Goal: Consume media (video, audio)

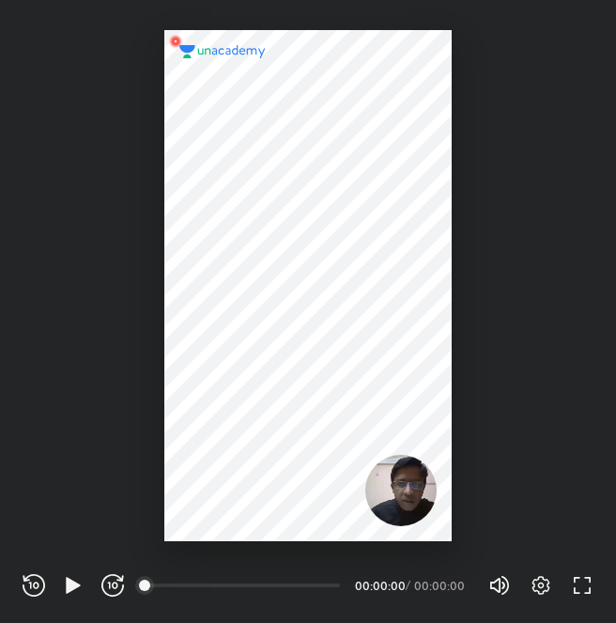
scroll to position [623, 616]
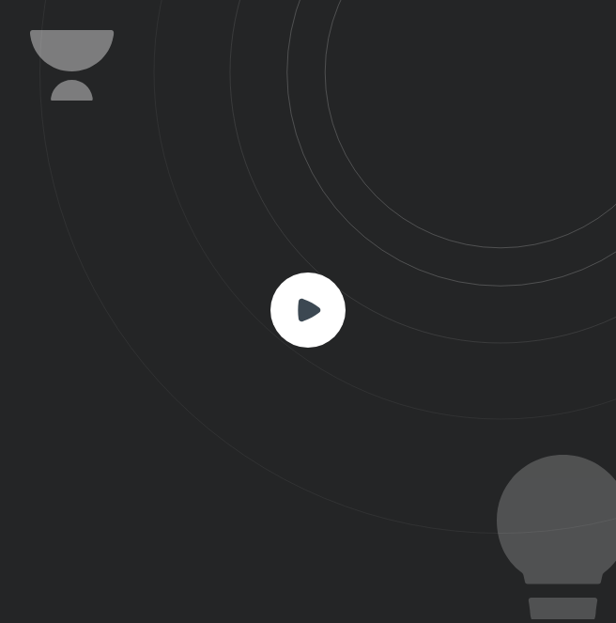
click at [303, 308] on icon at bounding box center [309, 309] width 23 height 23
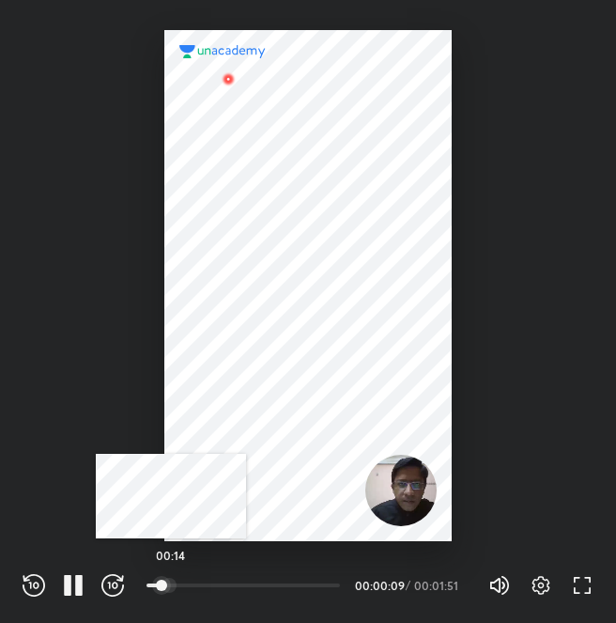
click at [171, 582] on div at bounding box center [169, 585] width 15 height 15
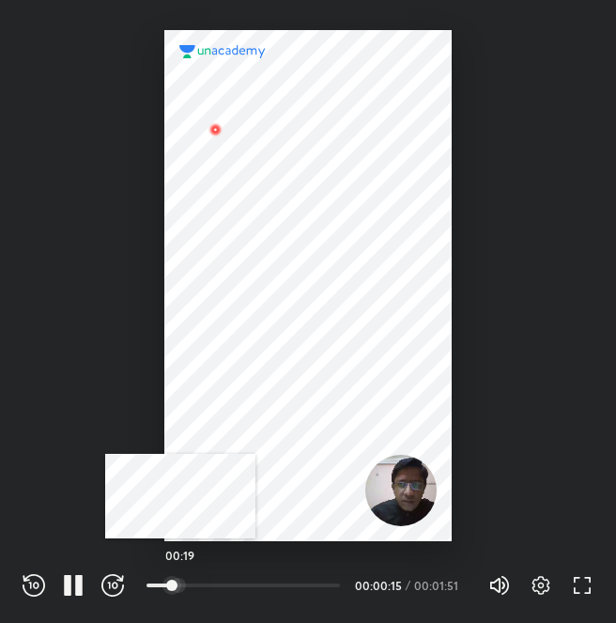
click at [180, 582] on div at bounding box center [178, 585] width 15 height 15
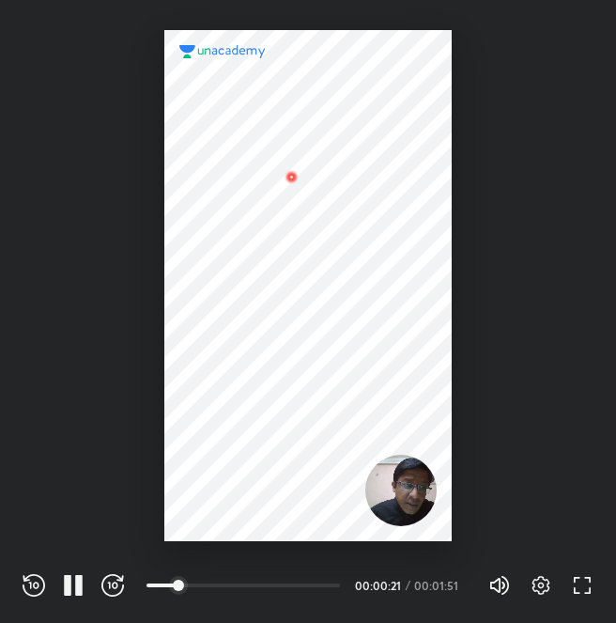
click at [518, 579] on span "100%" at bounding box center [512, 584] width 11 height 11
click at [552, 586] on div "Settings FULL SCREEN (F)" at bounding box center [552, 585] width 83 height 23
click at [541, 586] on icon "button" at bounding box center [541, 585] width 23 height 23
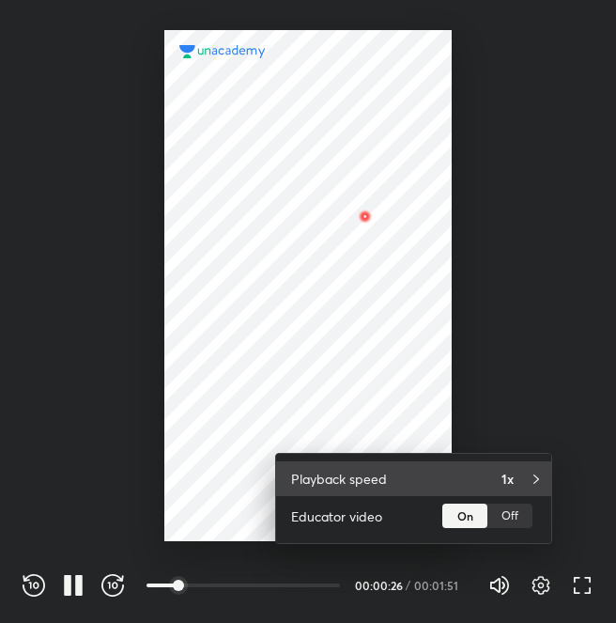
click at [516, 482] on div "1x" at bounding box center [518, 479] width 35 height 20
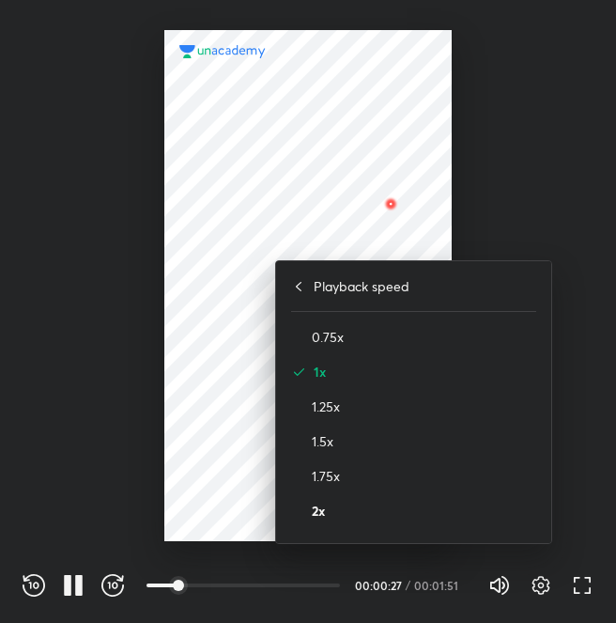
click at [469, 514] on h4 "2x" at bounding box center [424, 511] width 224 height 20
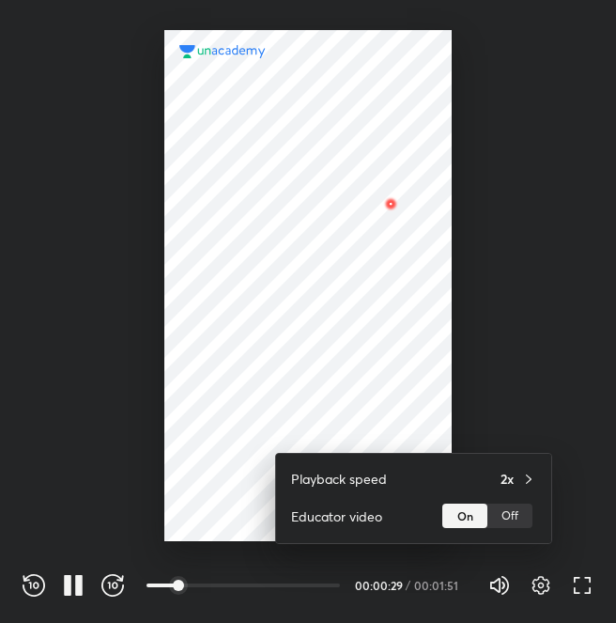
click at [488, 391] on div at bounding box center [308, 311] width 616 height 623
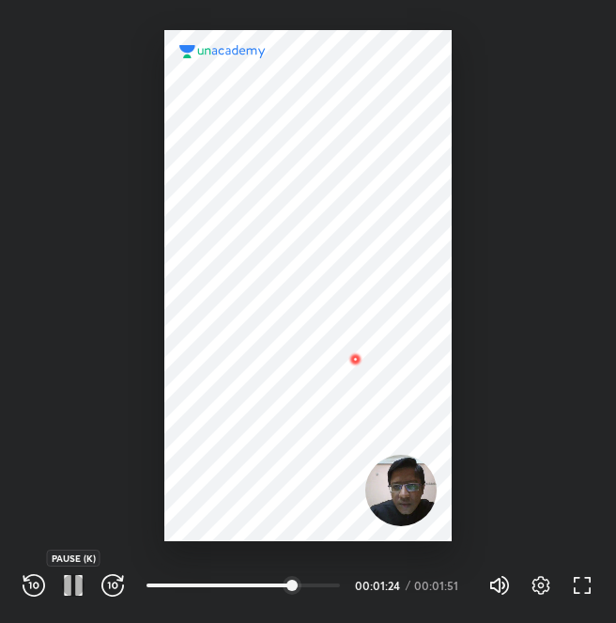
click at [82, 579] on icon "button" at bounding box center [79, 585] width 8 height 21
click at [68, 584] on icon "button" at bounding box center [73, 585] width 14 height 16
